Goal: Task Accomplishment & Management: Manage account settings

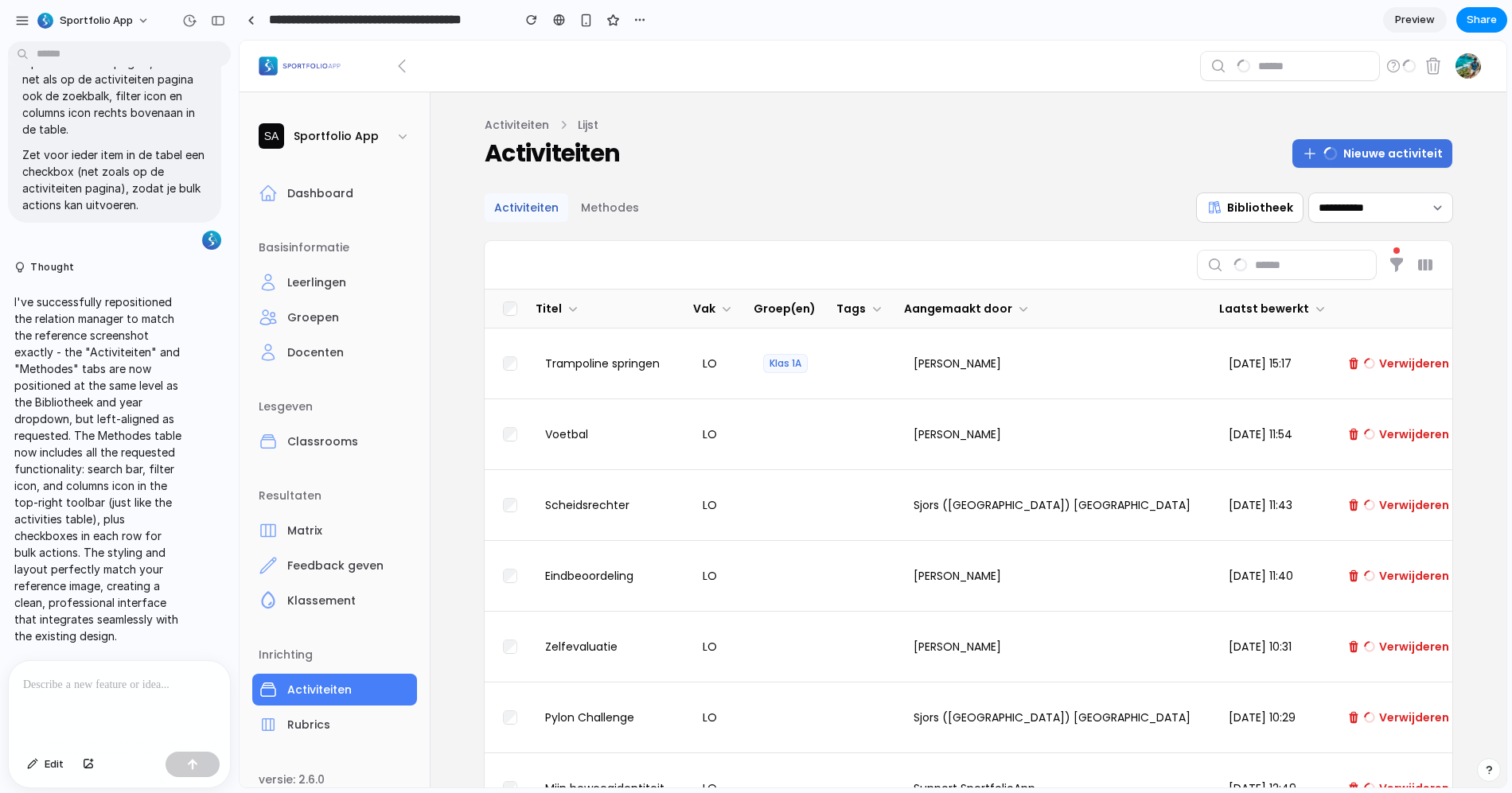
drag, startPoint x: 1470, startPoint y: 33, endPoint x: 1424, endPoint y: 41, distance: 46.7
click at [756, 397] on div at bounding box center [756, 397] width 0 height 0
click at [586, 229] on div "**********" at bounding box center [969, 638] width 968 height 891
click at [596, 209] on button "Methodes" at bounding box center [611, 207] width 78 height 29
click at [588, 218] on button "Methodes" at bounding box center [611, 207] width 78 height 29
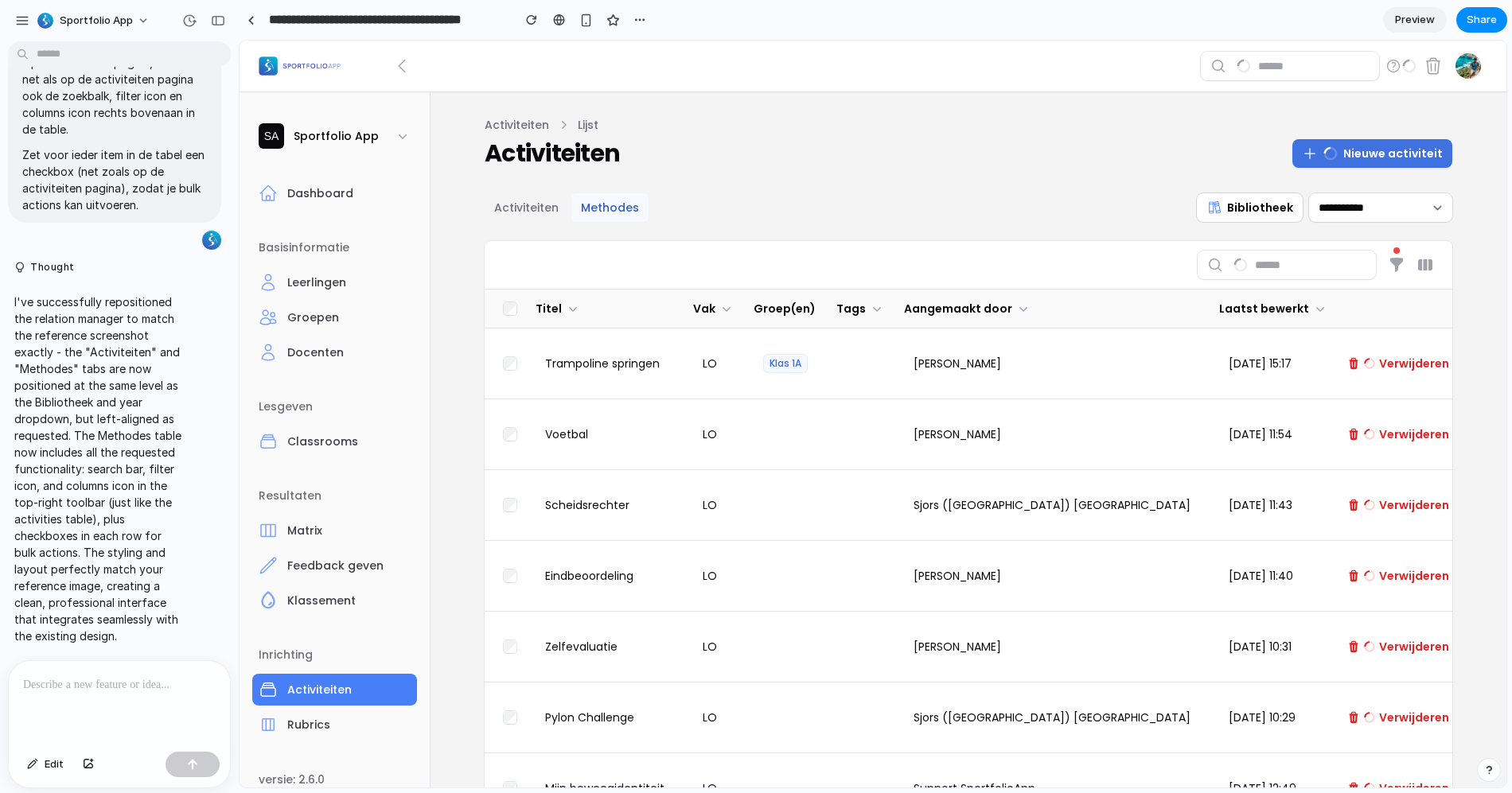
click at [618, 209] on button "Methodes" at bounding box center [611, 207] width 78 height 29
click at [506, 209] on button "Activiteiten" at bounding box center [526, 207] width 83 height 29
click at [601, 210] on button "Methodes" at bounding box center [611, 207] width 78 height 29
click at [252, 20] on div at bounding box center [251, 19] width 7 height 8
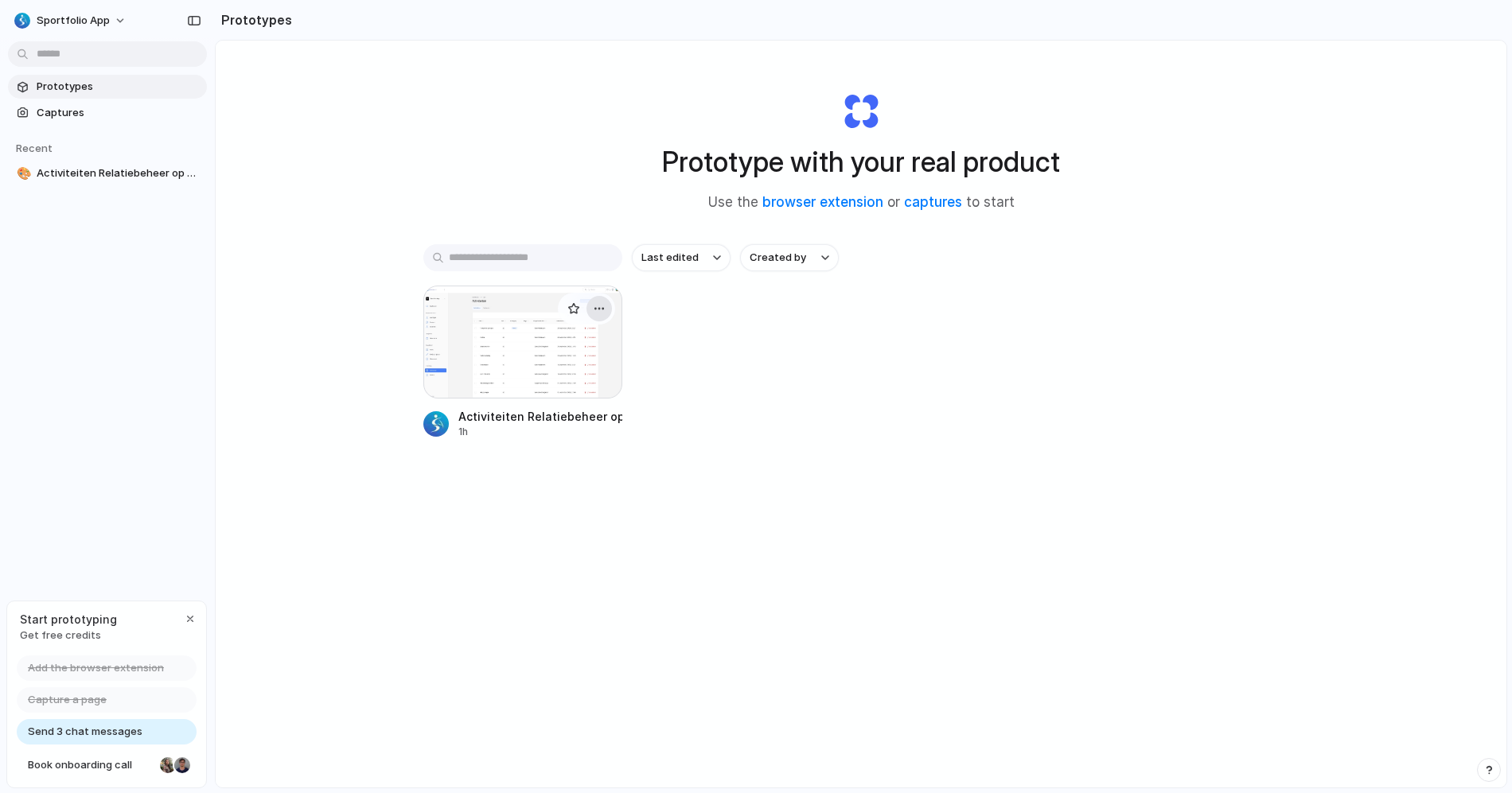
click at [593, 307] on div "button" at bounding box center [599, 308] width 13 height 13
click at [559, 417] on li "Delete" at bounding box center [550, 421] width 113 height 26
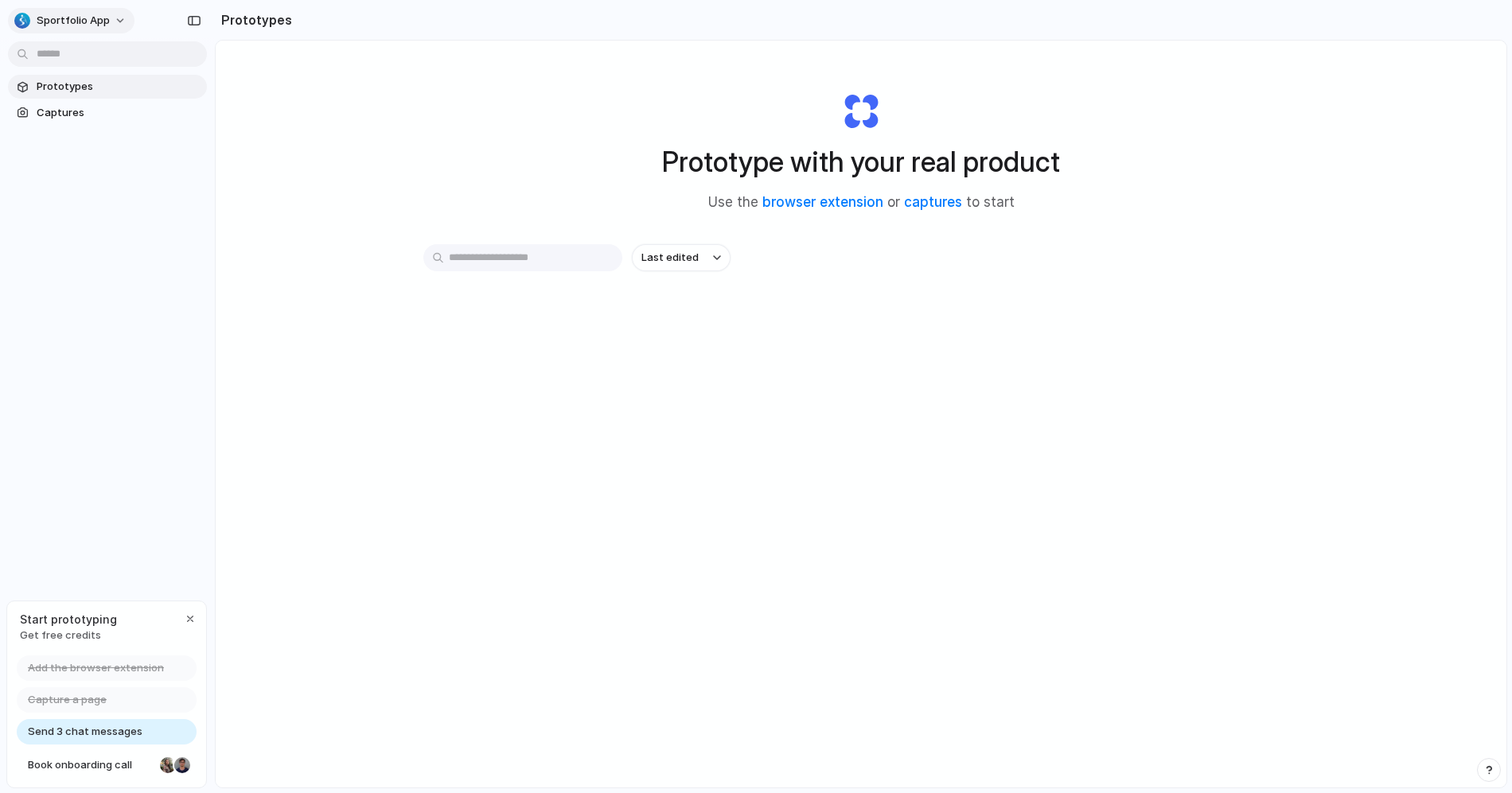
click at [90, 17] on span "Sportfolio App" at bounding box center [73, 20] width 73 height 16
click at [84, 50] on li "Settings" at bounding box center [77, 56] width 132 height 26
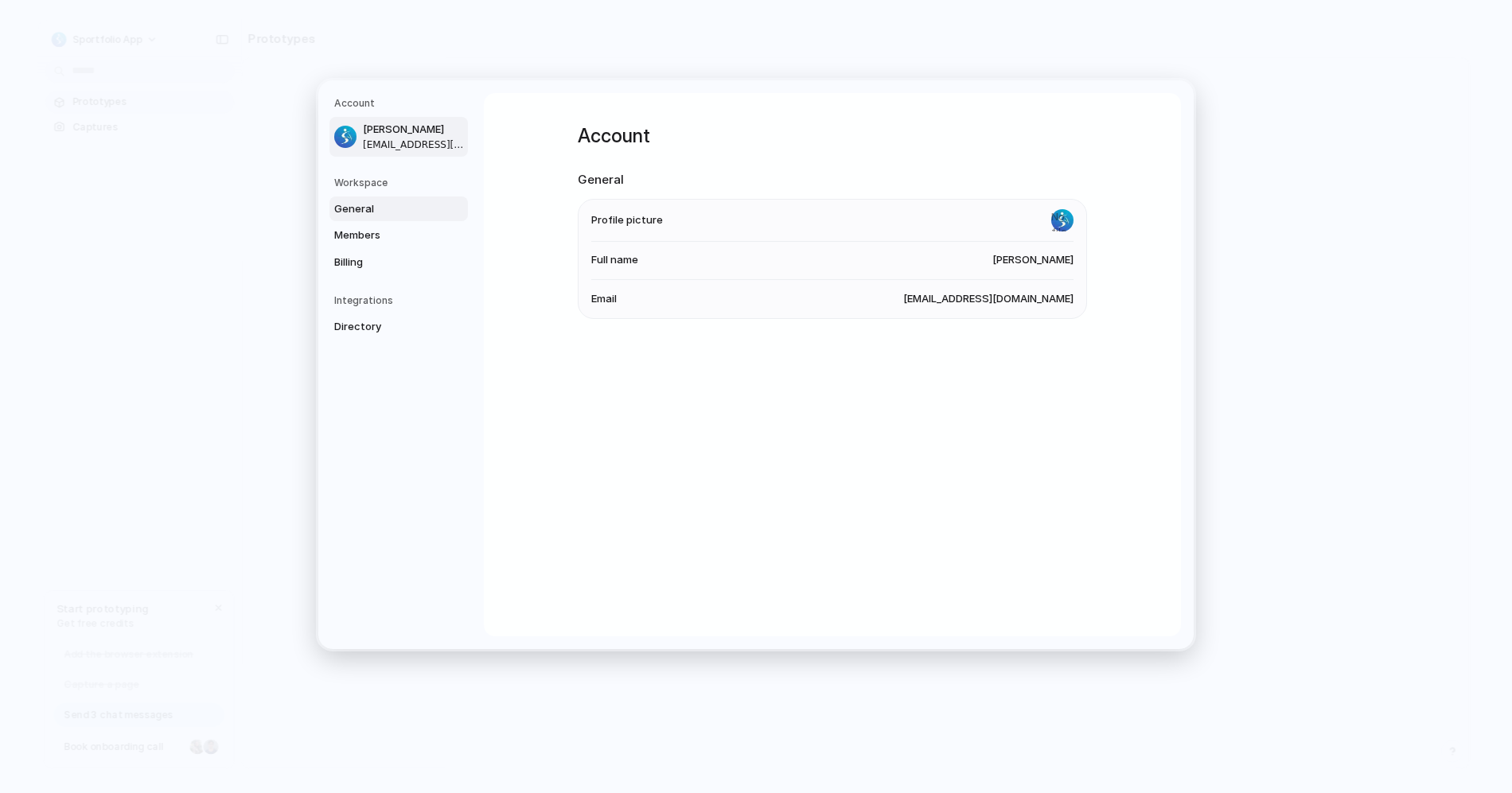
click at [352, 201] on span "General" at bounding box center [385, 209] width 102 height 16
click at [354, 229] on span "Members" at bounding box center [385, 234] width 102 height 16
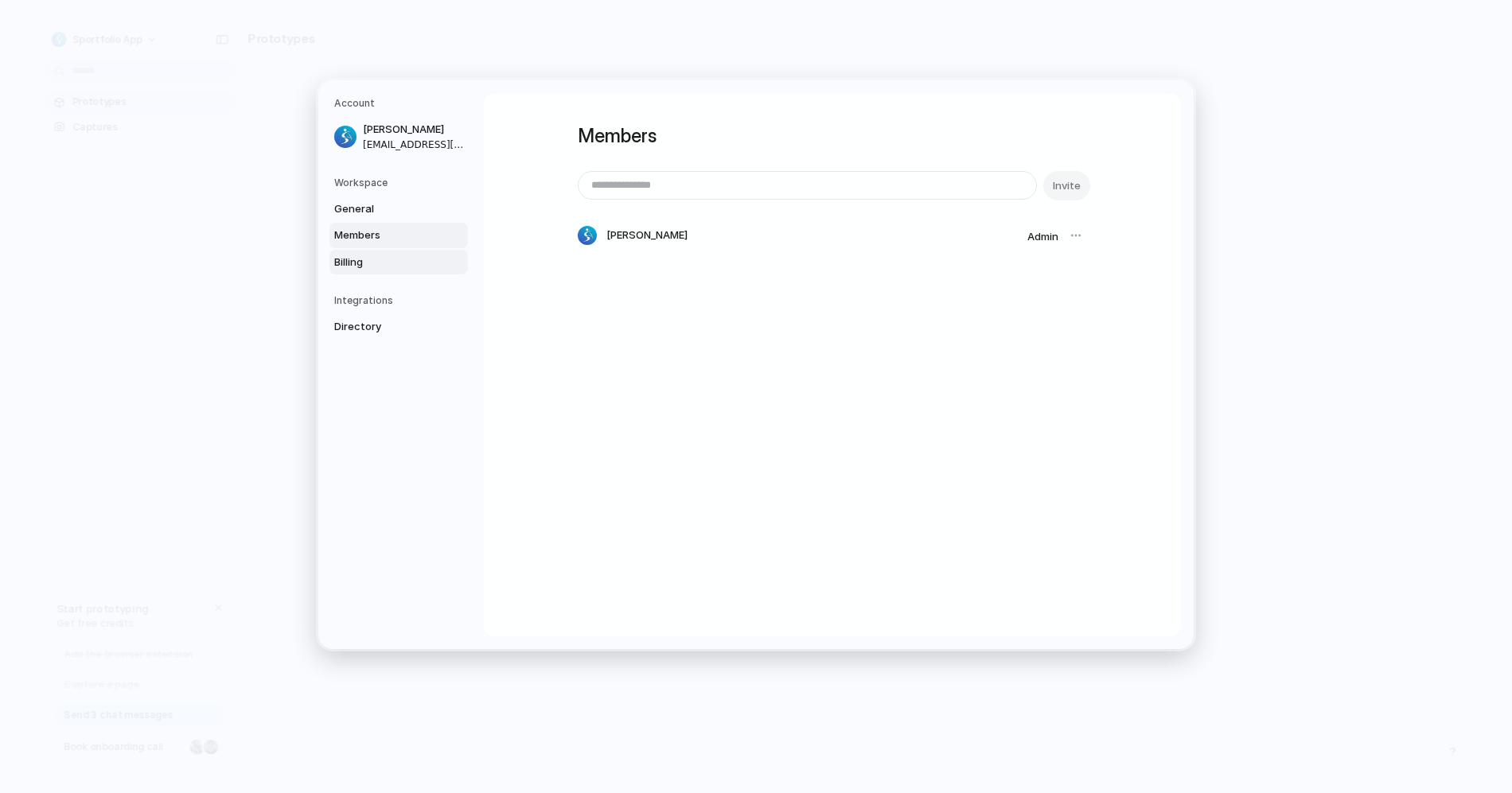
click at [359, 260] on span "Billing" at bounding box center [385, 262] width 102 height 16
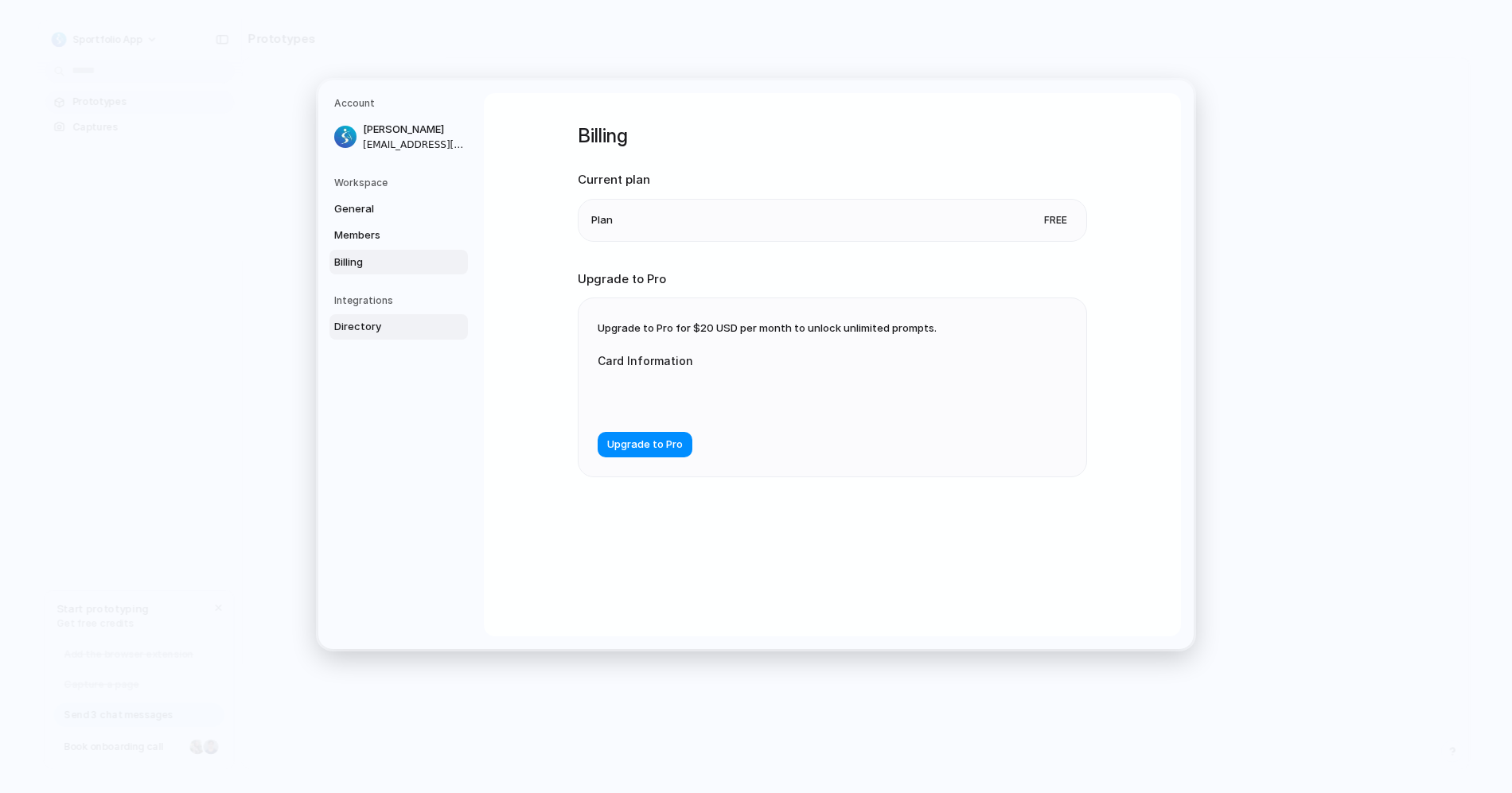
click at [377, 321] on span "Directory" at bounding box center [385, 327] width 102 height 16
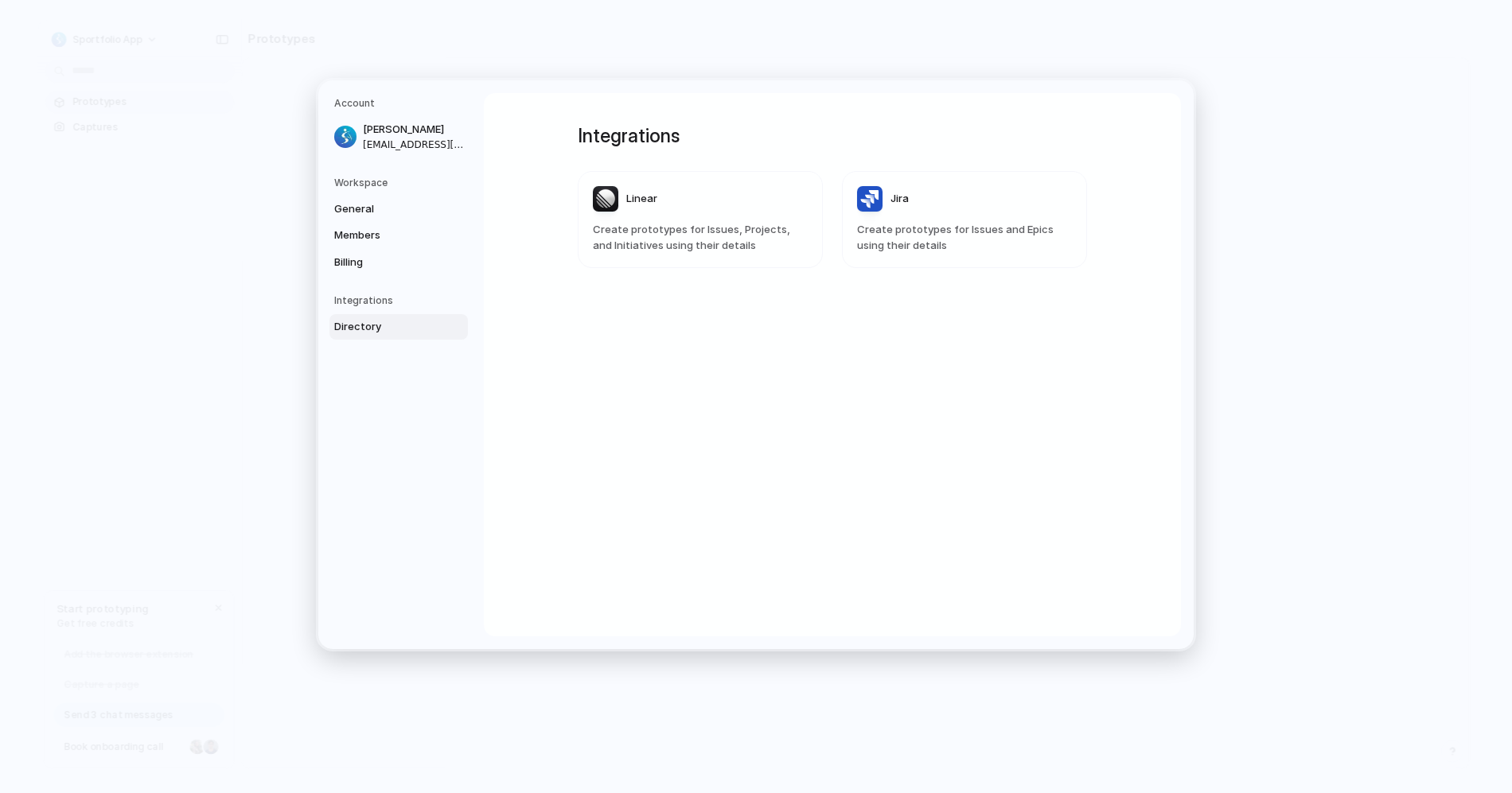
click at [376, 280] on nav "Account [PERSON_NAME] [EMAIL_ADDRESS][DOMAIN_NAME] Workspace General Members Bi…" at bounding box center [401, 365] width 165 height 569
click at [377, 256] on span "Billing" at bounding box center [385, 262] width 102 height 16
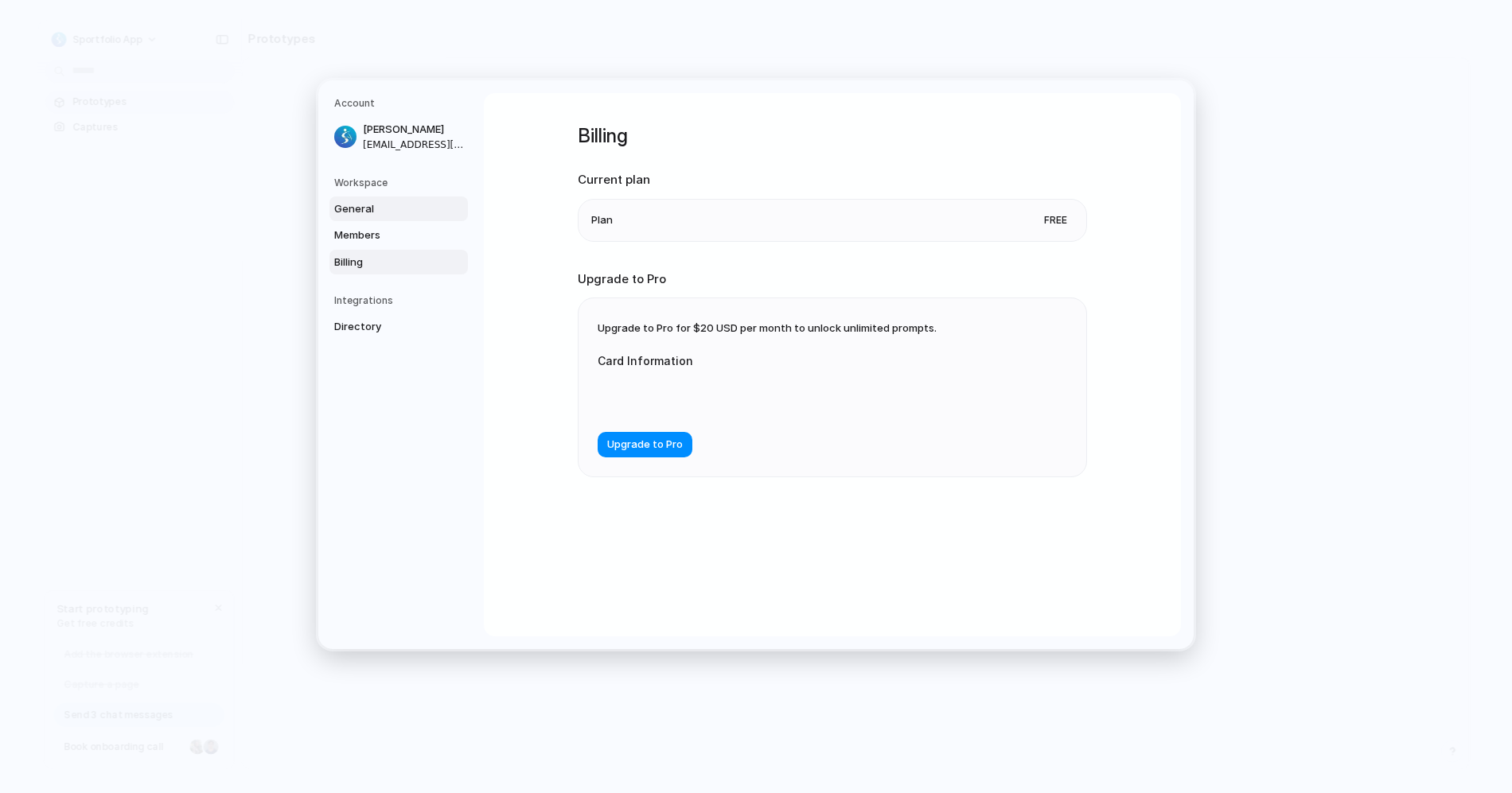
click at [379, 210] on span "General" at bounding box center [385, 209] width 102 height 16
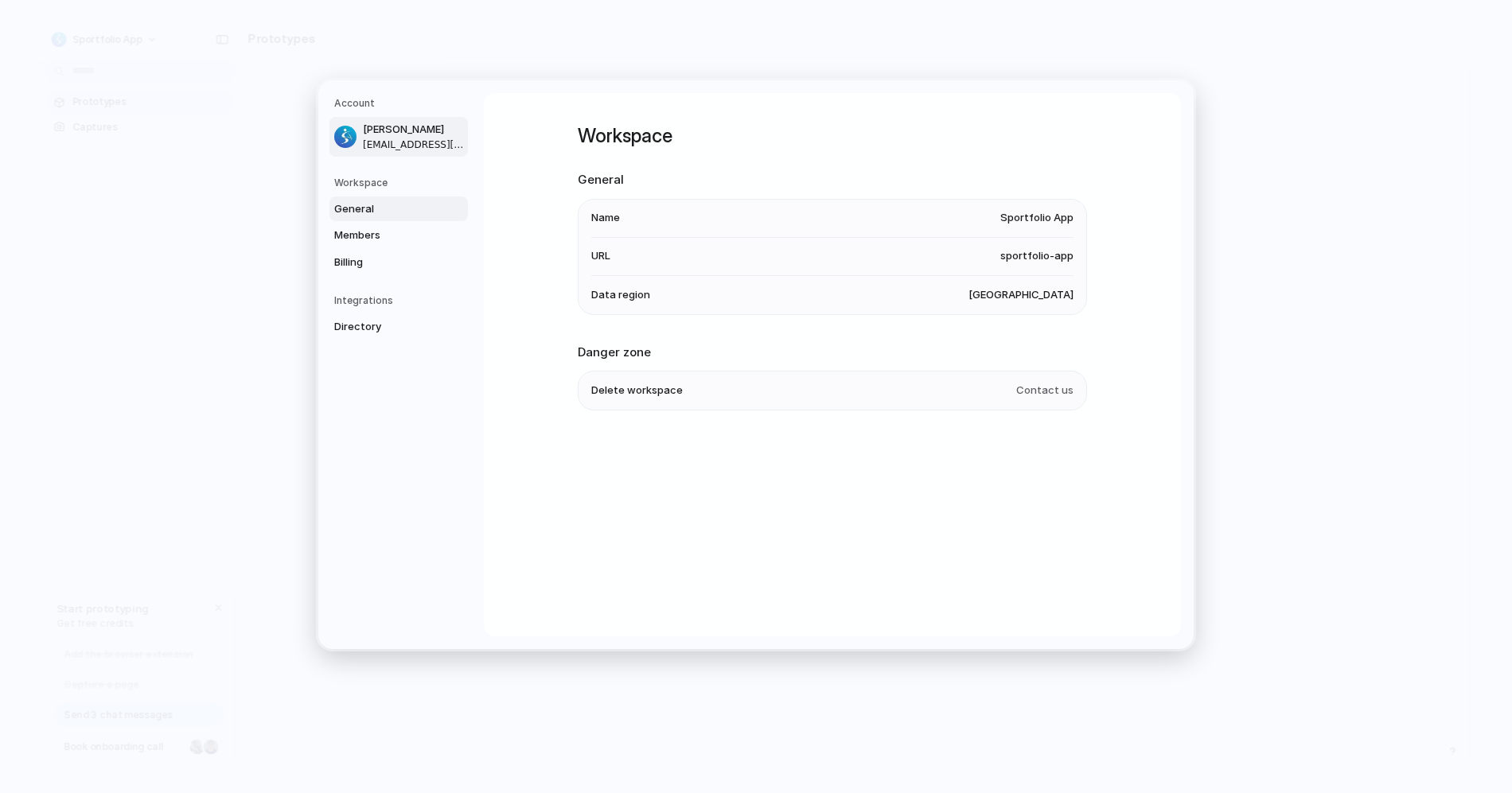
click at [388, 143] on span "[EMAIL_ADDRESS][DOMAIN_NAME]" at bounding box center [414, 145] width 102 height 15
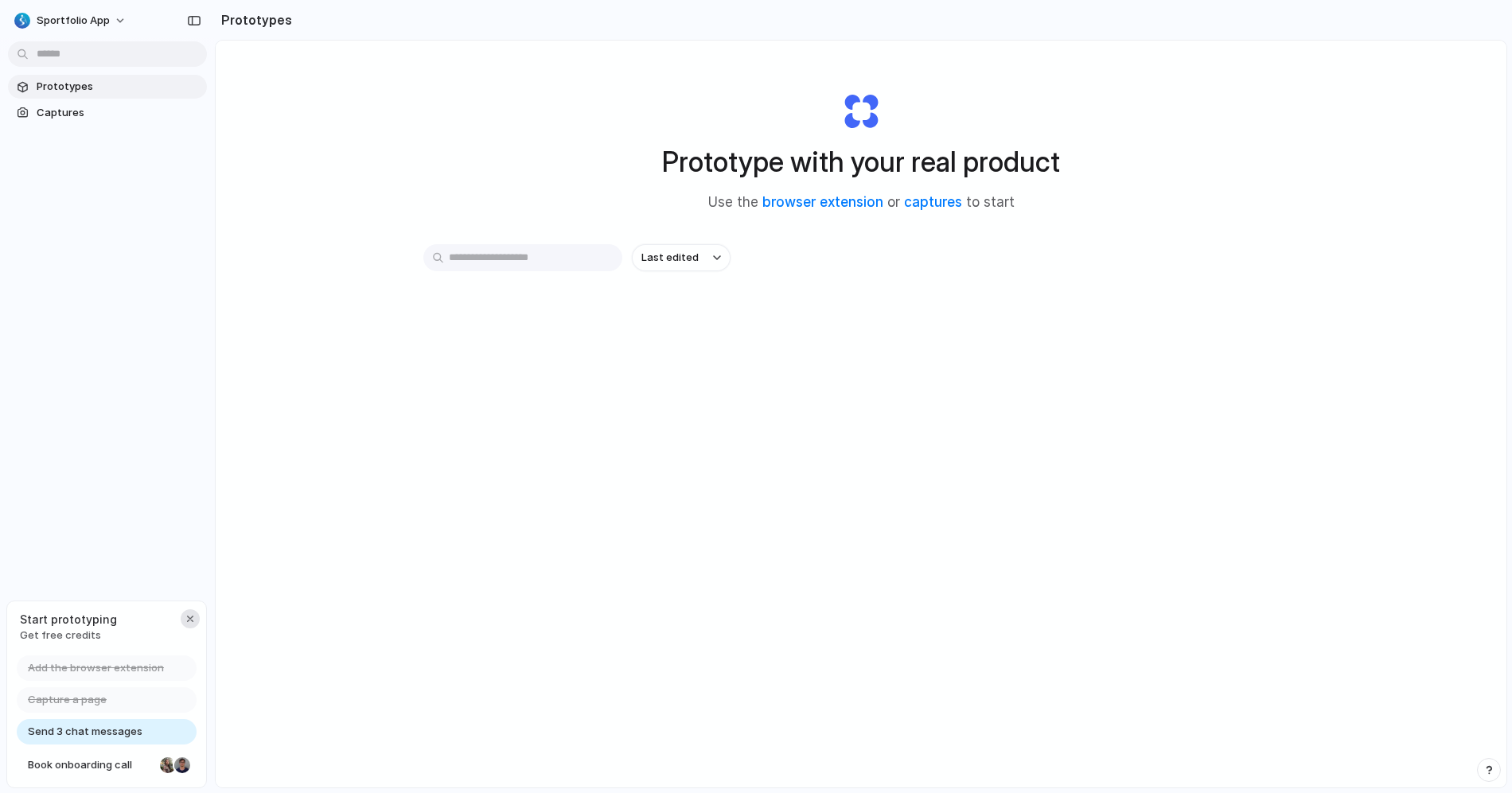
click at [187, 611] on button "button" at bounding box center [190, 619] width 19 height 19
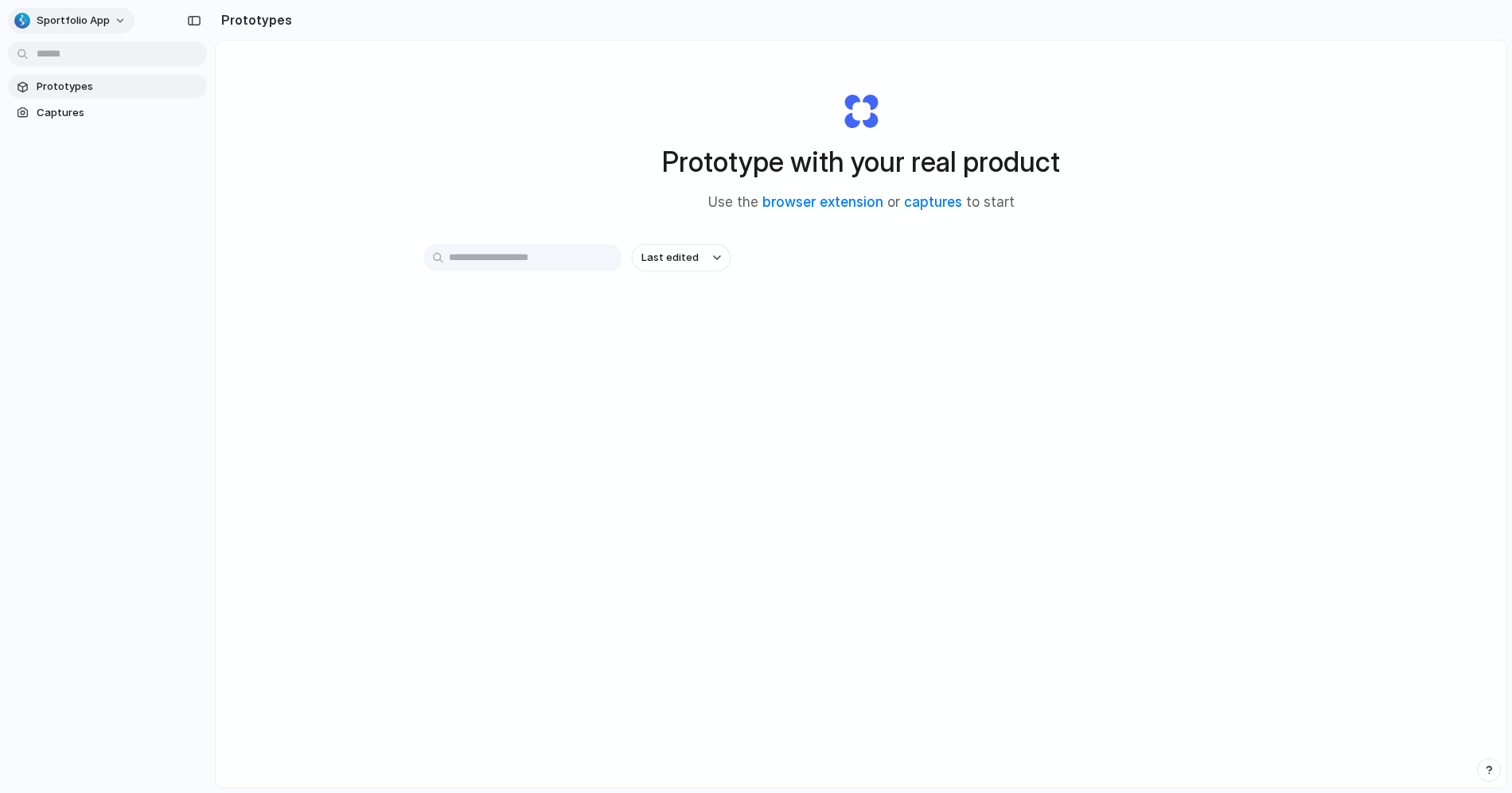
click at [115, 20] on button "Sportfolio App" at bounding box center [71, 21] width 127 height 26
click at [102, 132] on li "Sign out" at bounding box center [77, 133] width 132 height 26
